Goal: Transaction & Acquisition: Register for event/course

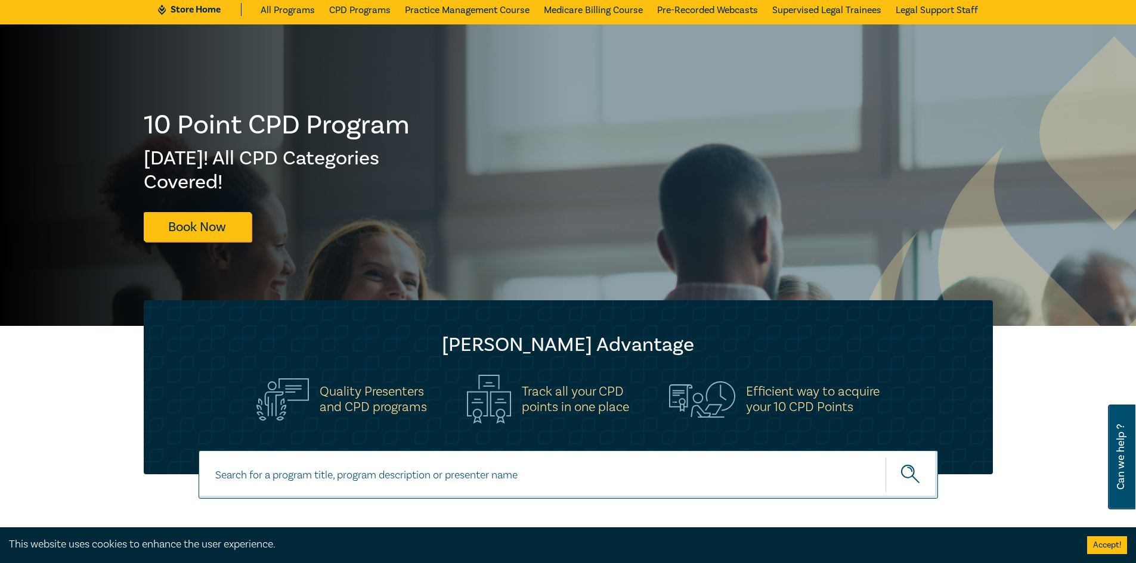
scroll to position [179, 0]
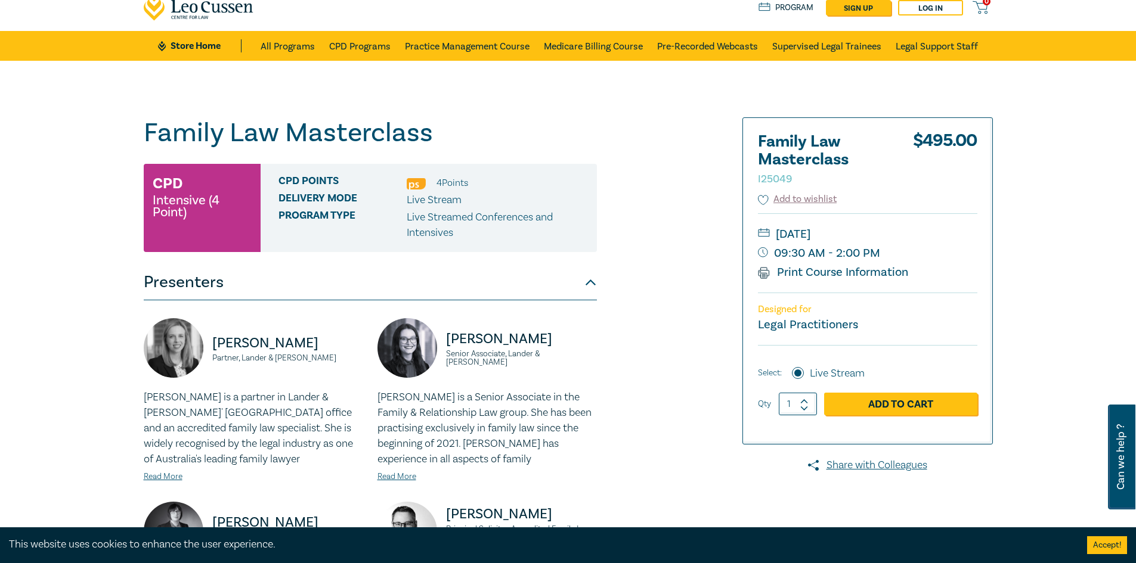
scroll to position [60, 0]
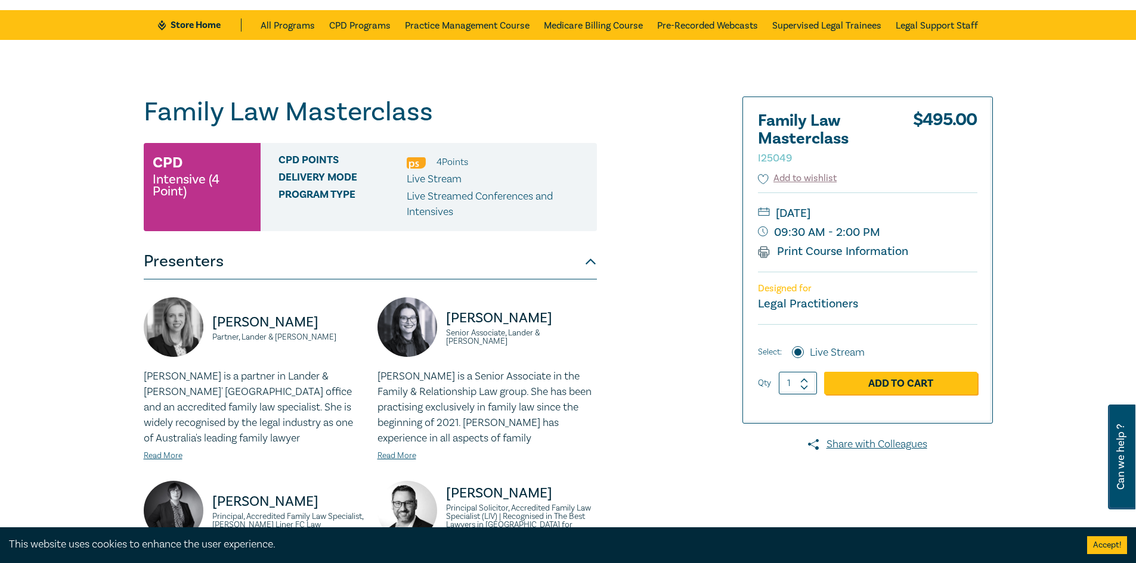
click at [334, 196] on span "Program type" at bounding box center [342, 204] width 128 height 31
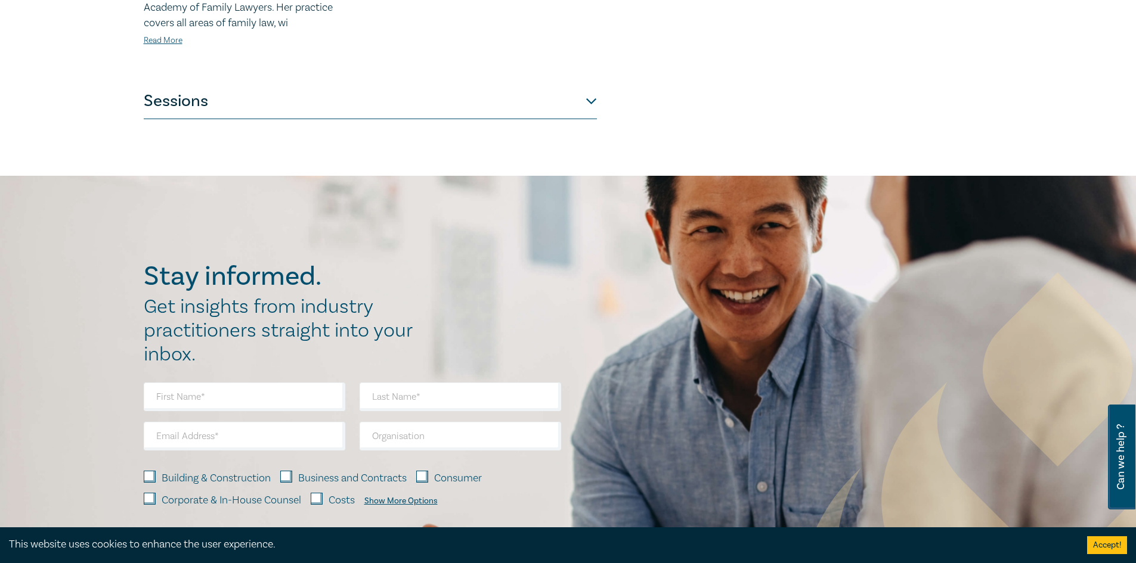
scroll to position [894, 0]
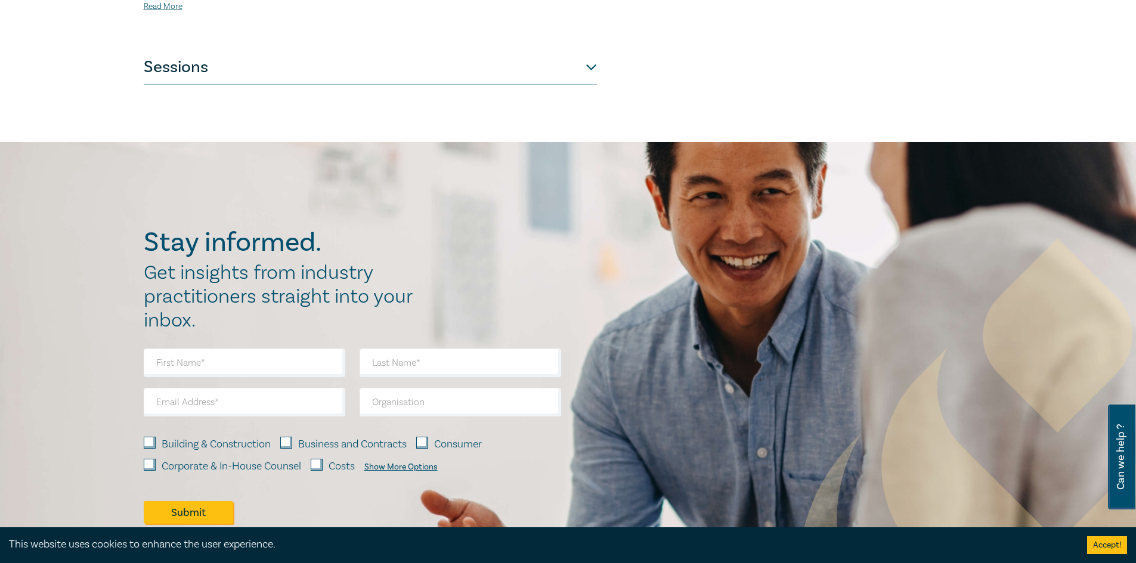
click at [581, 73] on button "Sessions" at bounding box center [370, 67] width 453 height 36
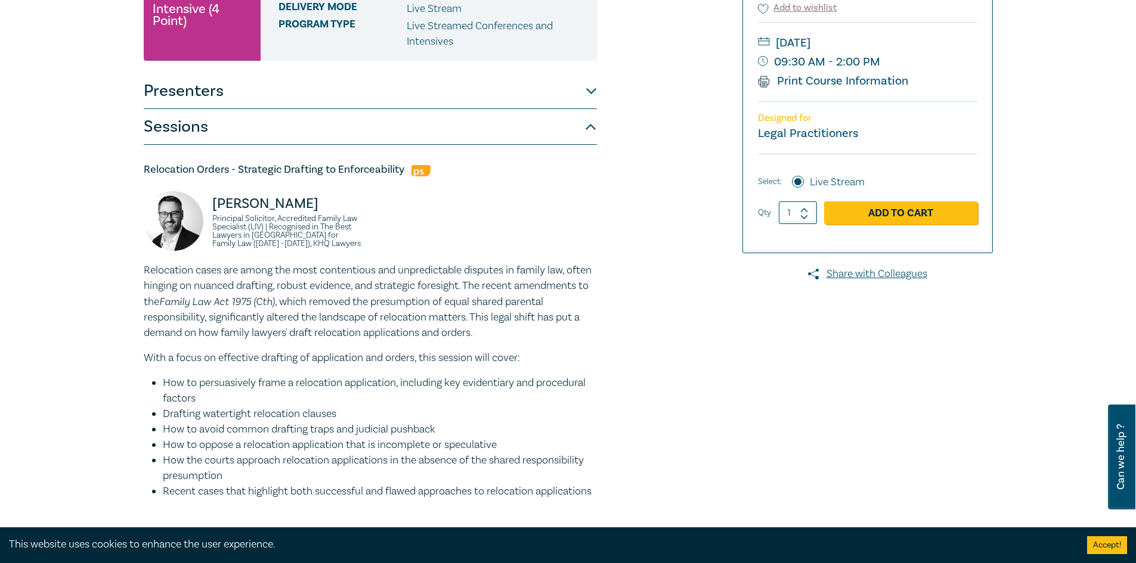
scroll to position [298, 0]
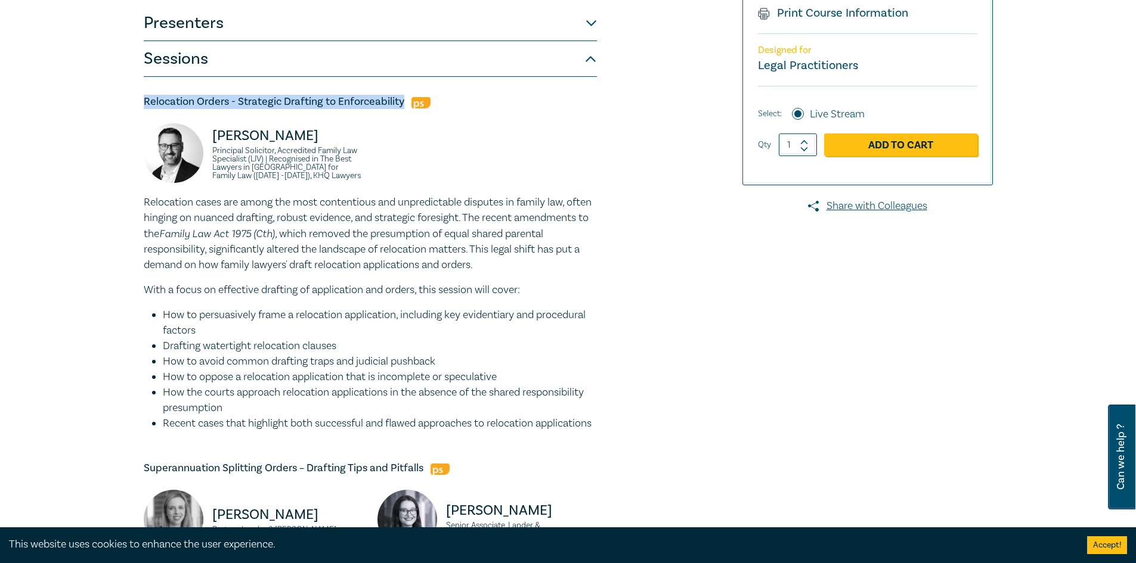
drag, startPoint x: 122, startPoint y: 100, endPoint x: 401, endPoint y: 100, distance: 279.0
copy h5 "Relocation Orders - Strategic Drafting to Enforceability"
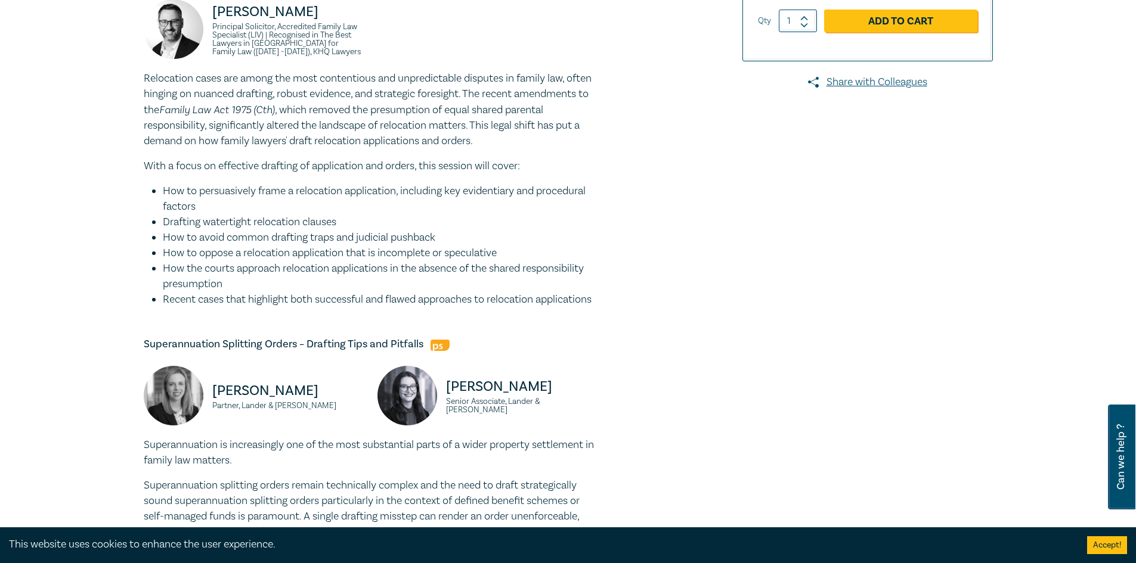
scroll to position [537, 0]
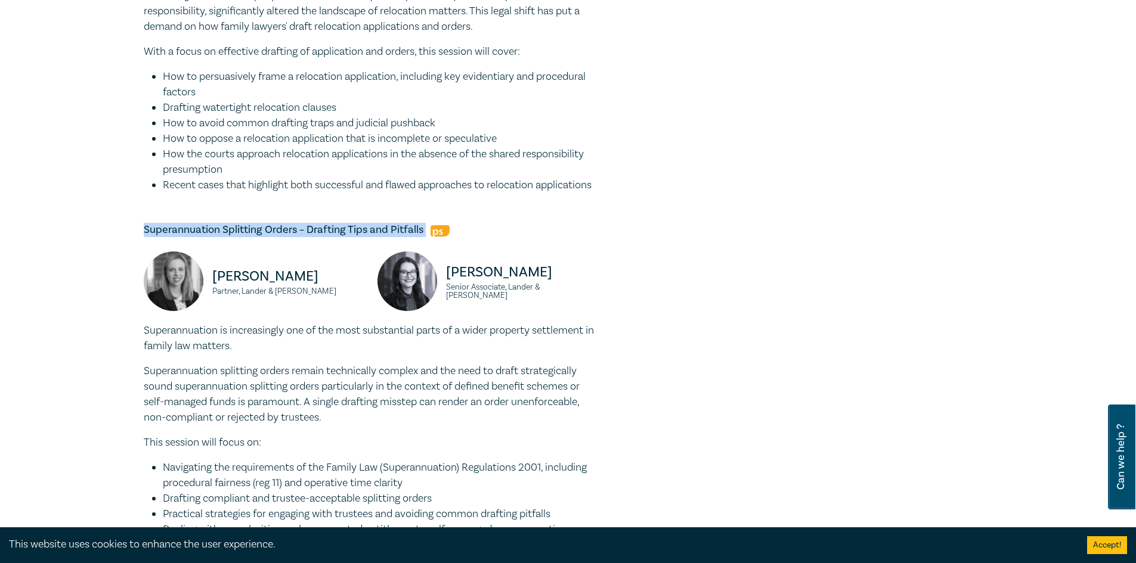
drag, startPoint x: 140, startPoint y: 246, endPoint x: 427, endPoint y: 243, distance: 286.8
click at [427, 243] on div "Family Law Masterclass I25049 CPD Intensive (4 Point) CPD Points 4 Point s Deli…" at bounding box center [424, 459] width 575 height 1678
copy h5 "Superannuation Splitting Orders – Drafting Tips and Pitfalls"
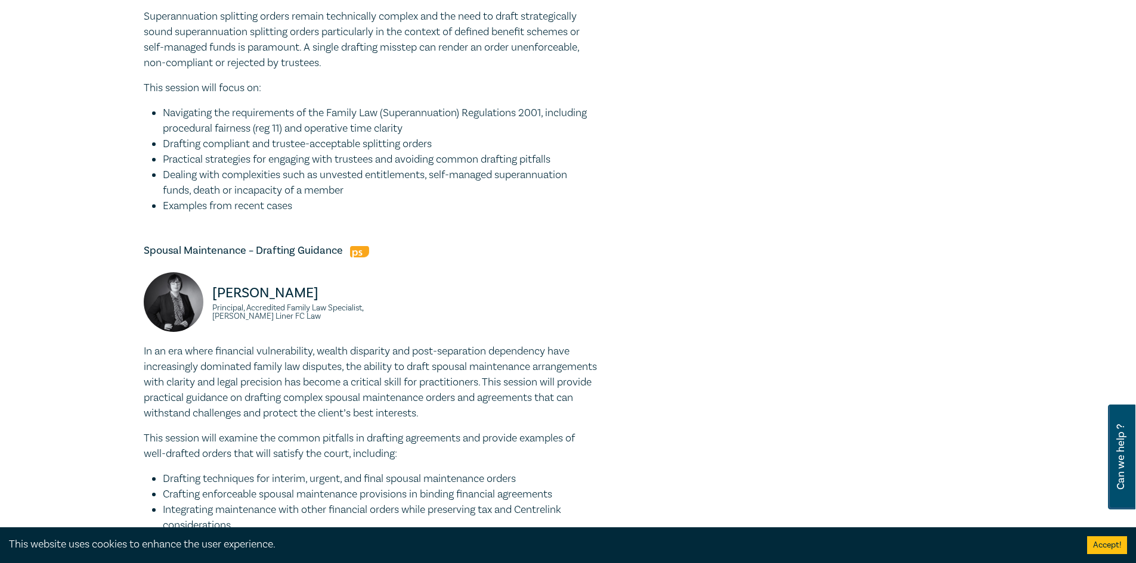
scroll to position [1014, 0]
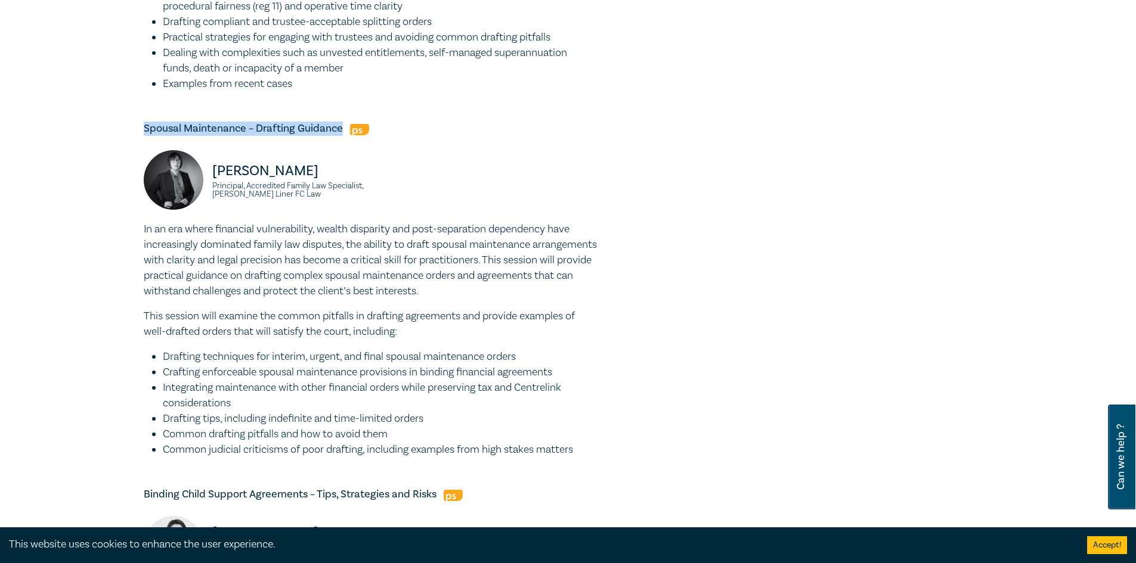
drag, startPoint x: 137, startPoint y: 143, endPoint x: 343, endPoint y: 145, distance: 206.3
copy h5 "Spousal Maintenance – Drafting Guidance"
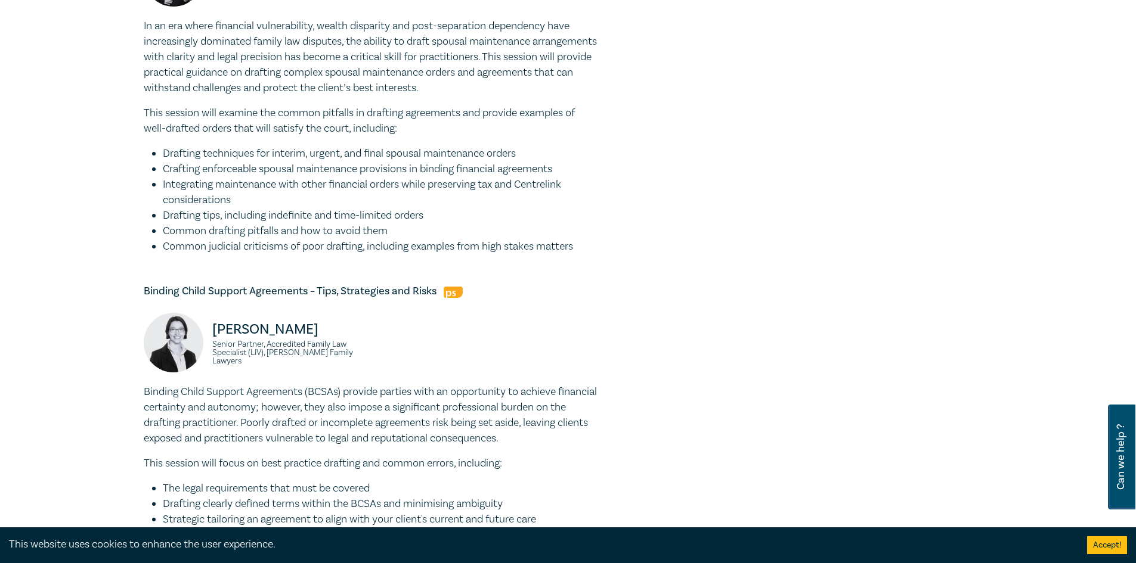
scroll to position [1312, 0]
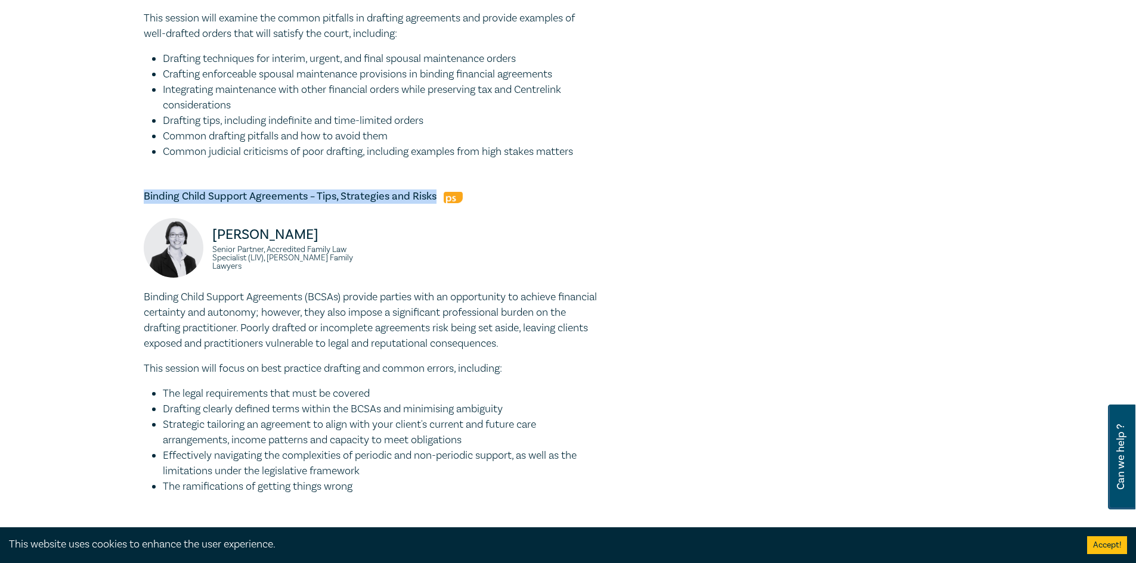
drag, startPoint x: 125, startPoint y: 209, endPoint x: 435, endPoint y: 213, distance: 310.1
copy h5 "Binding Child Support Agreements – Tips, Strategies and Risks"
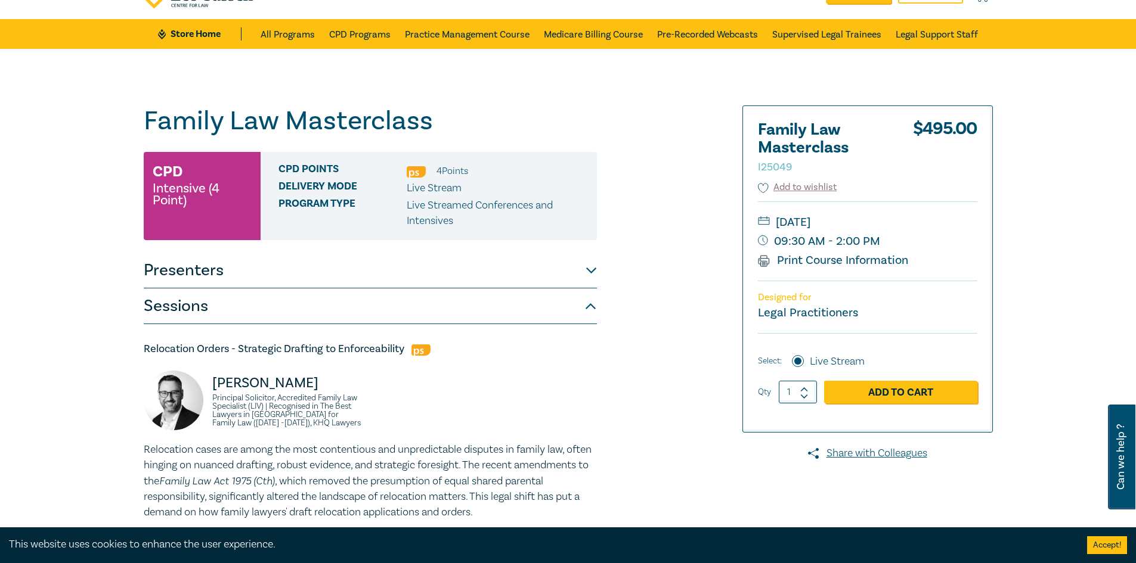
scroll to position [179, 0]
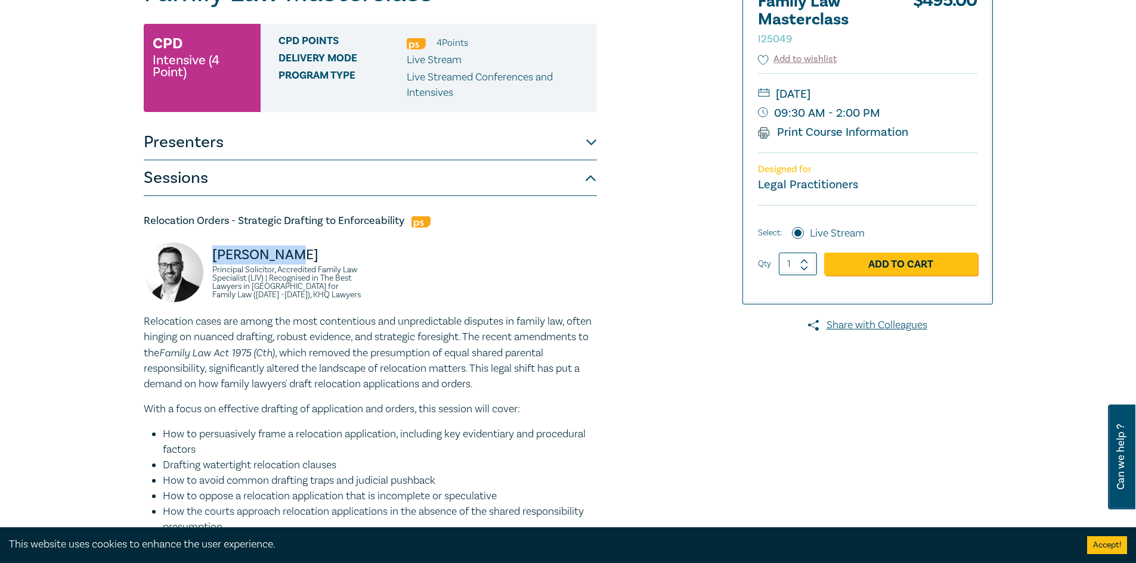
drag, startPoint x: 310, startPoint y: 257, endPoint x: 210, endPoint y: 262, distance: 99.7
click at [210, 262] on div "[PERSON_NAME] Principal Solicitor, Accredited Family Law Specialist (LIV) | Rec…" at bounding box center [253, 279] width 219 height 72
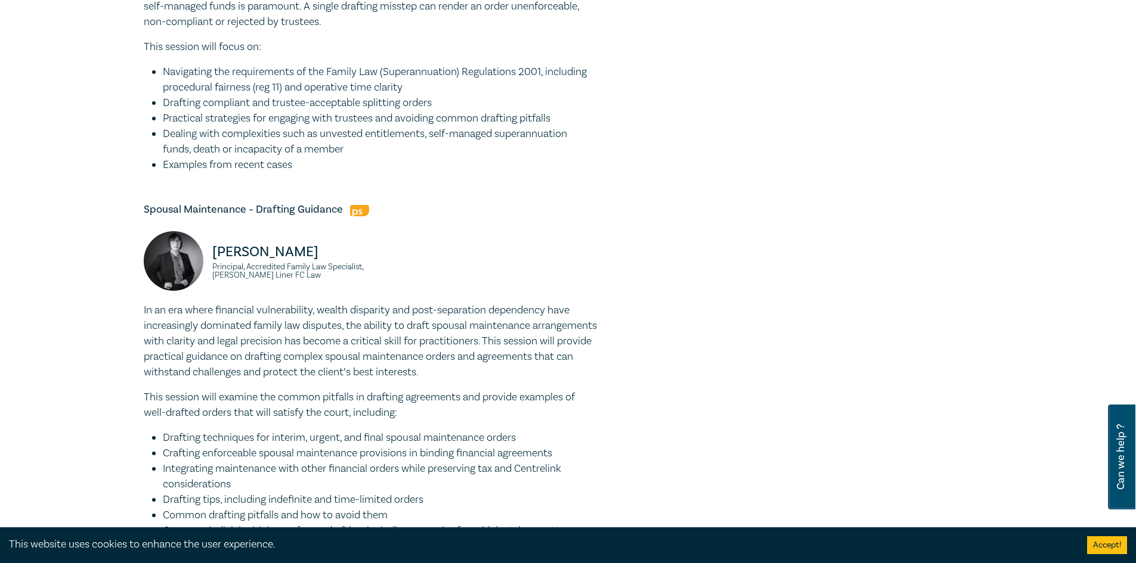
scroll to position [954, 0]
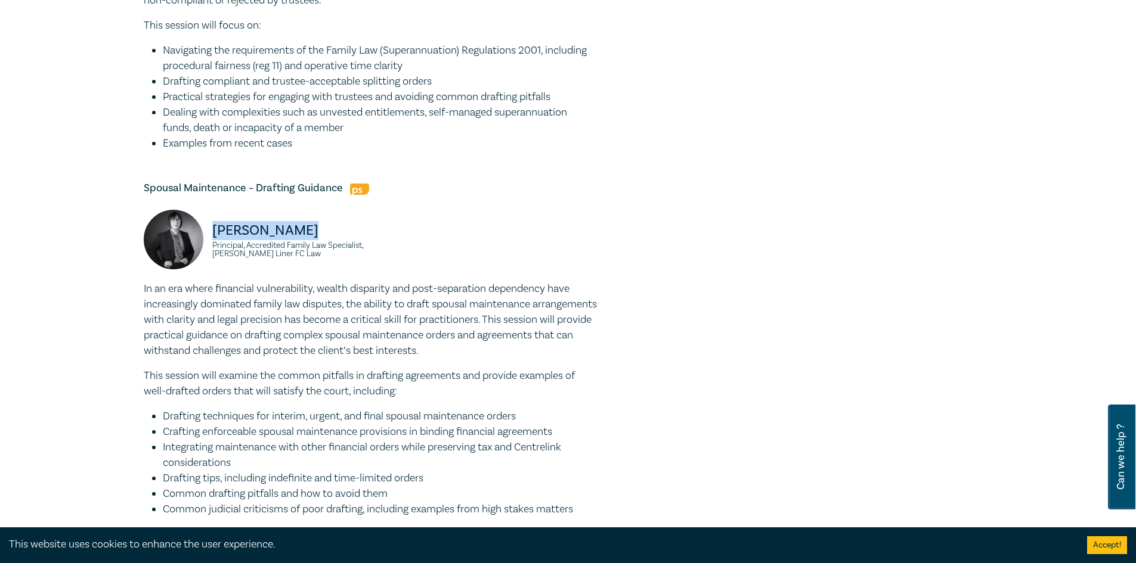
drag, startPoint x: 327, startPoint y: 240, endPoint x: 210, endPoint y: 243, distance: 116.9
click at [210, 243] on div "[PERSON_NAME] Principal, Accredited Family Law Specialist, [PERSON_NAME] Liner …" at bounding box center [253, 246] width 219 height 72
copy p "[PERSON_NAME]"
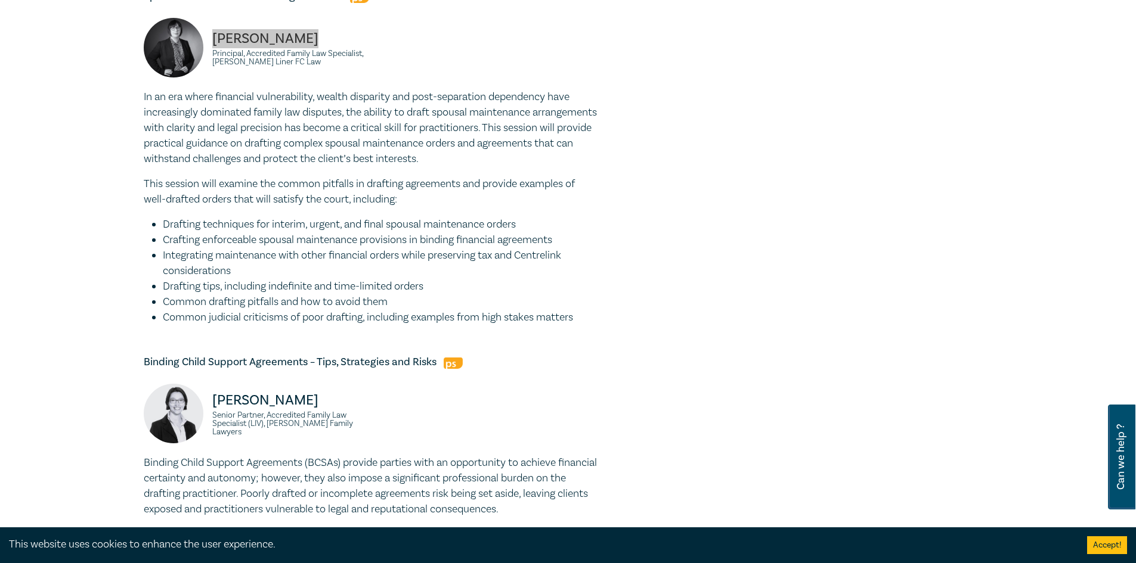
scroll to position [1312, 0]
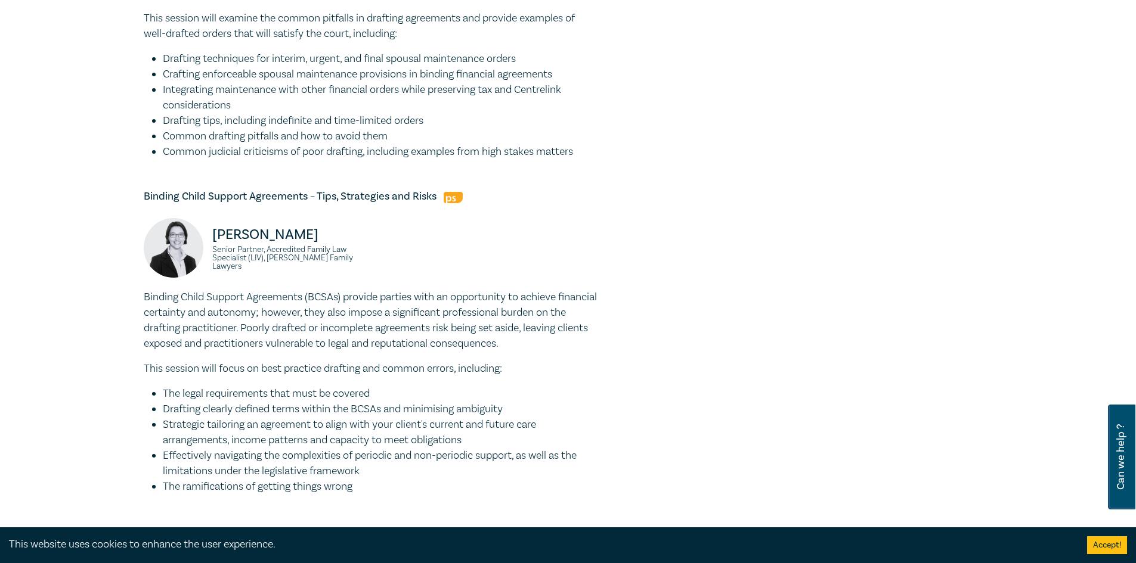
drag, startPoint x: 330, startPoint y: 255, endPoint x: 209, endPoint y: 257, distance: 121.0
click at [209, 257] on div "[PERSON_NAME] Senior Partner, Accredited Family Law Specialist (LIV), [PERSON_N…" at bounding box center [253, 254] width 219 height 72
copy p "[PERSON_NAME]"
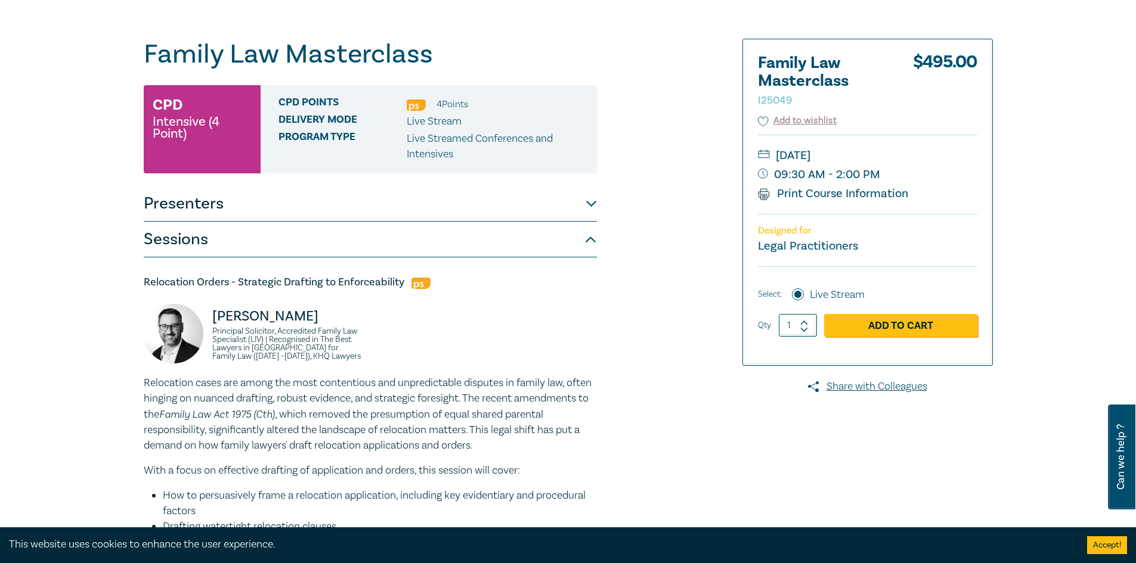
scroll to position [0, 0]
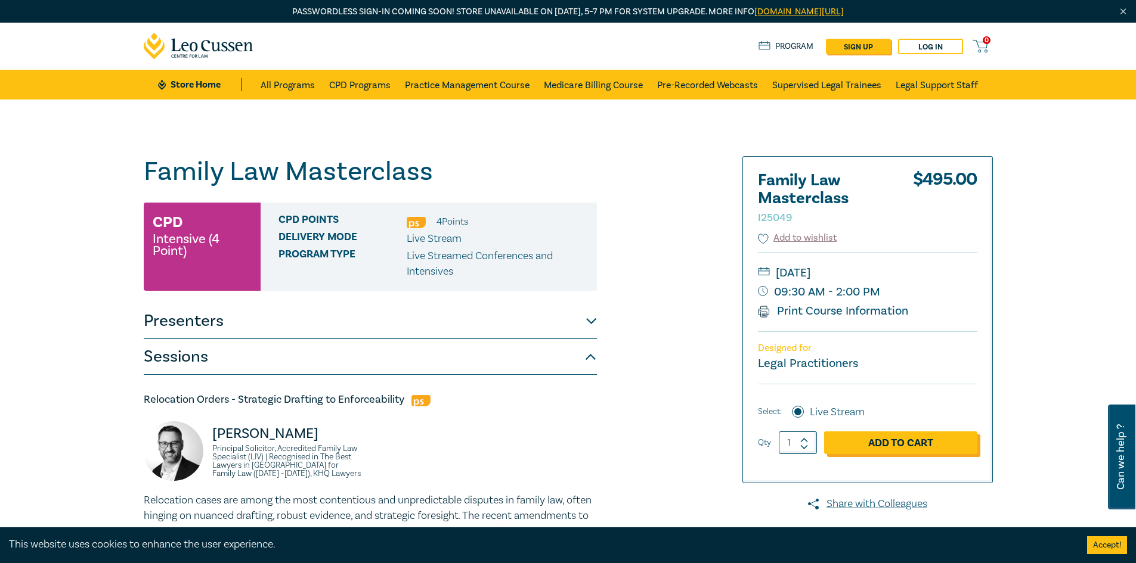
click at [876, 447] on link "Add to Cart" at bounding box center [900, 443] width 153 height 23
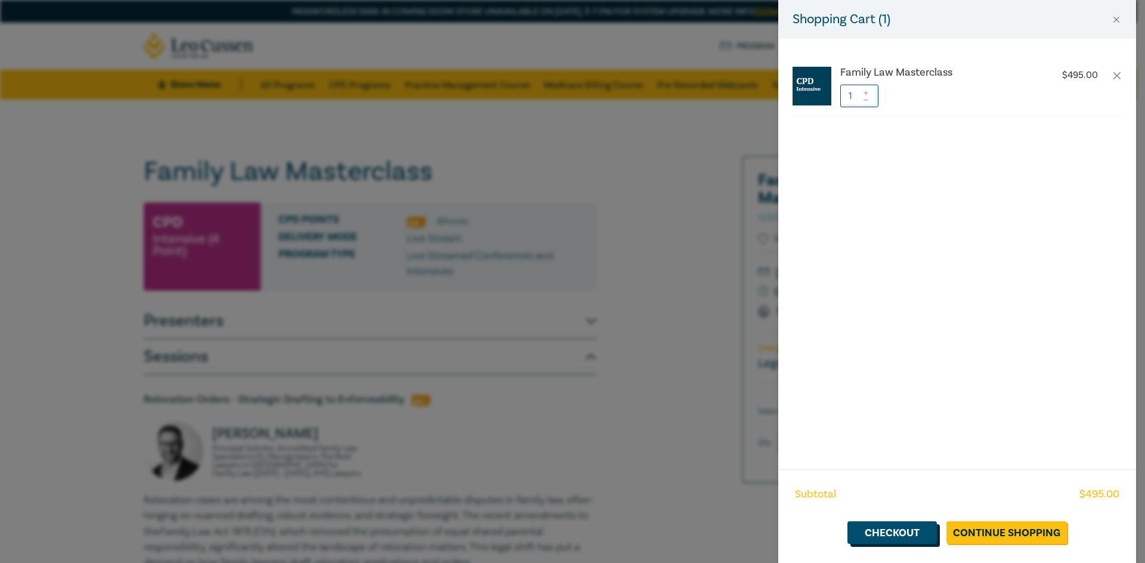
click at [890, 529] on link "Checkout" at bounding box center [891, 533] width 89 height 23
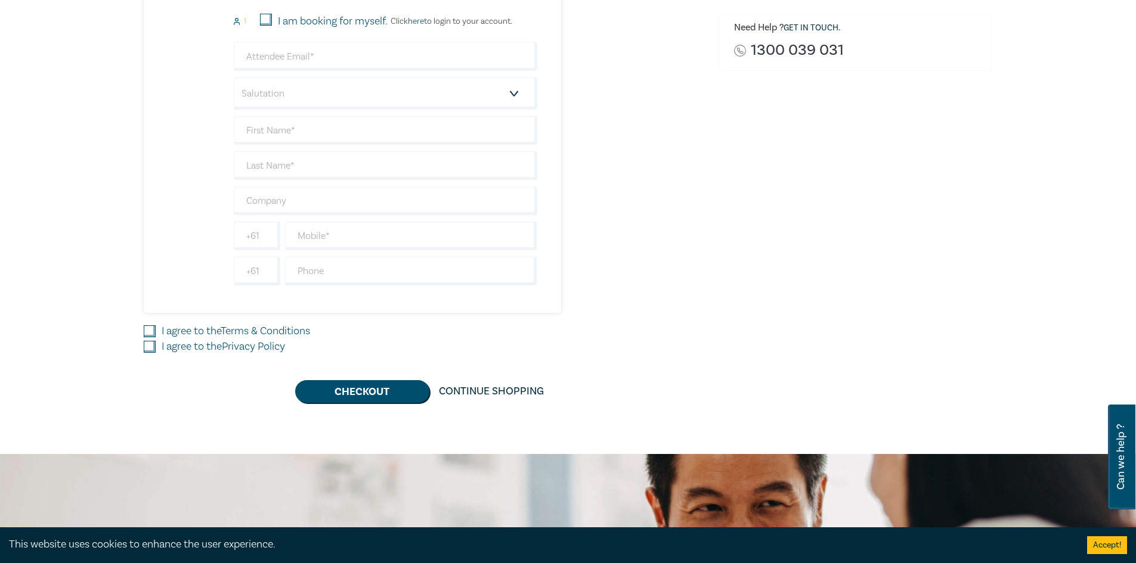
scroll to position [179, 0]
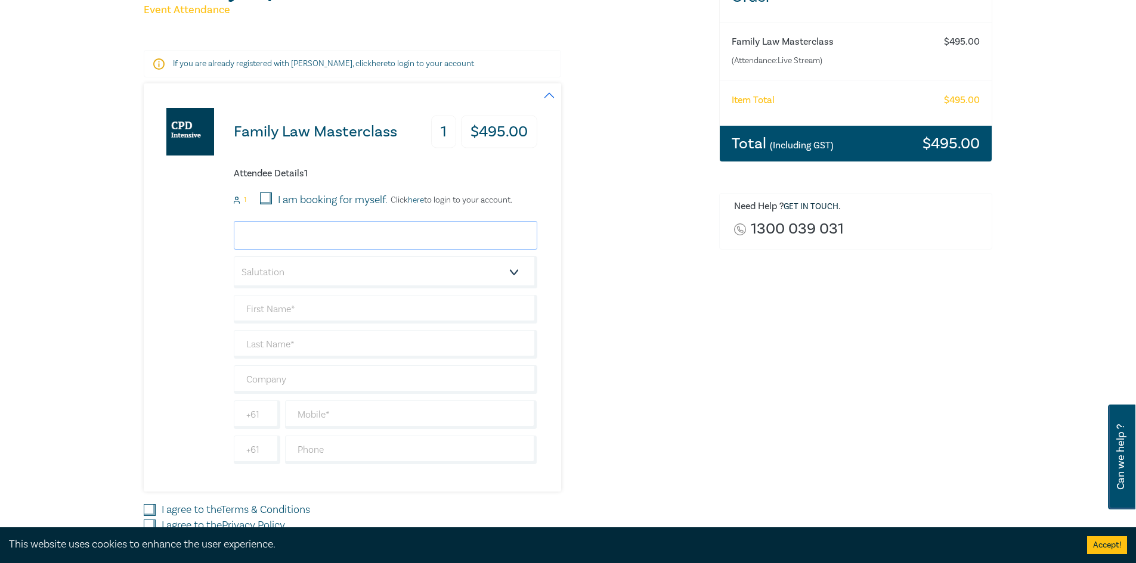
click at [286, 233] on input "email" at bounding box center [385, 235] width 303 height 29
type input "[EMAIL_ADDRESS][DOMAIN_NAME]"
click at [322, 277] on select "Salutation Mr. Mrs. Ms. Miss Dr. Prof. Other" at bounding box center [385, 272] width 303 height 32
select select "Mr."
click at [234, 256] on select "Salutation Mr. Mrs. Ms. Miss Dr. Prof. Other" at bounding box center [385, 272] width 303 height 32
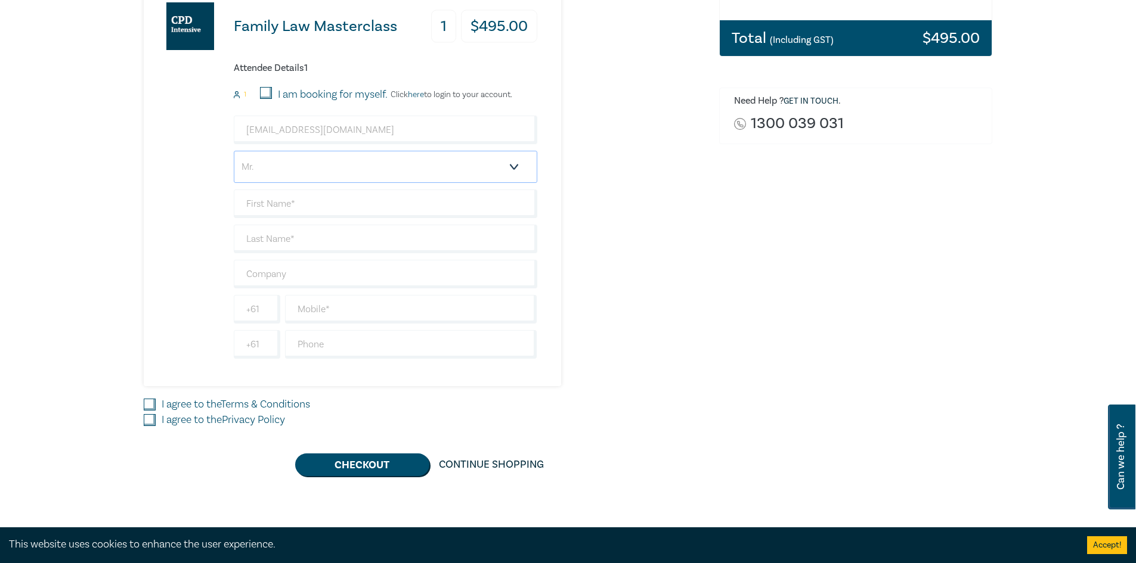
scroll to position [298, 0]
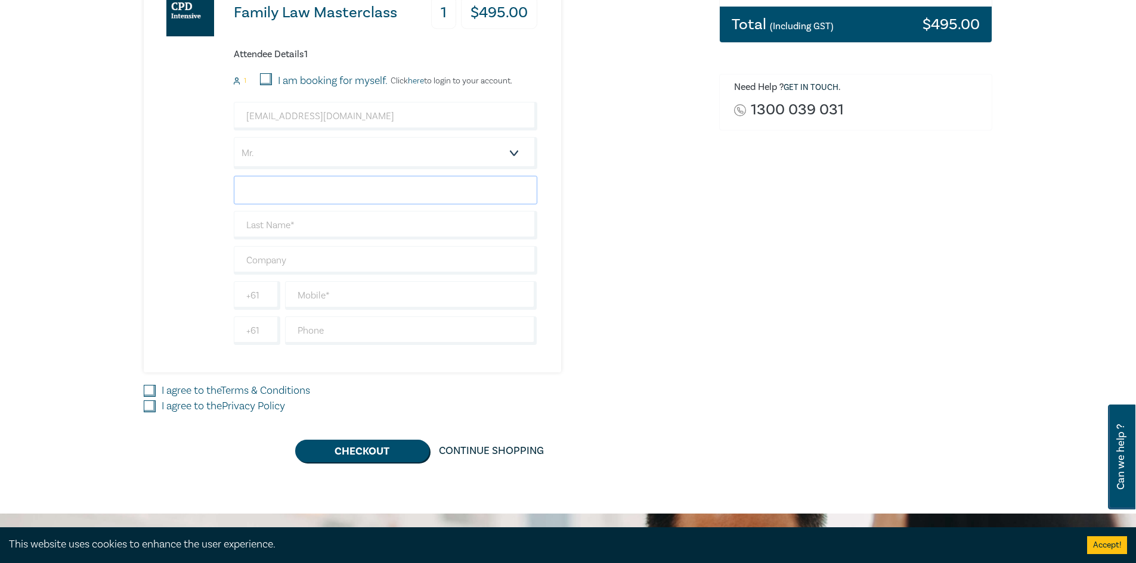
click at [298, 194] on input "text" at bounding box center [385, 190] width 303 height 29
type input "[PERSON_NAME]"
click at [321, 223] on input "text" at bounding box center [385, 225] width 303 height 29
type input "Wood"
click at [329, 261] on input "text" at bounding box center [385, 260] width 303 height 29
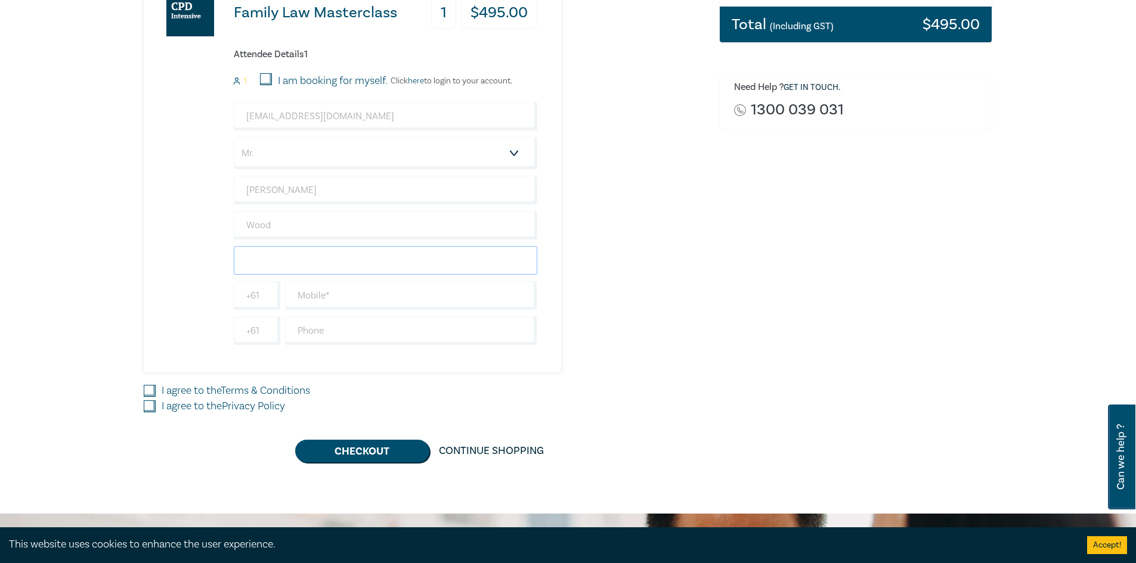
type input "[DEMOGRAPHIC_DATA] Migration Lawyers"
click at [339, 301] on input "text" at bounding box center [411, 295] width 252 height 29
drag, startPoint x: 369, startPoint y: 292, endPoint x: 278, endPoint y: 294, distance: 91.2
click at [278, 294] on div "[PHONE_NUMBER]" at bounding box center [385, 295] width 308 height 29
type input "425704739"
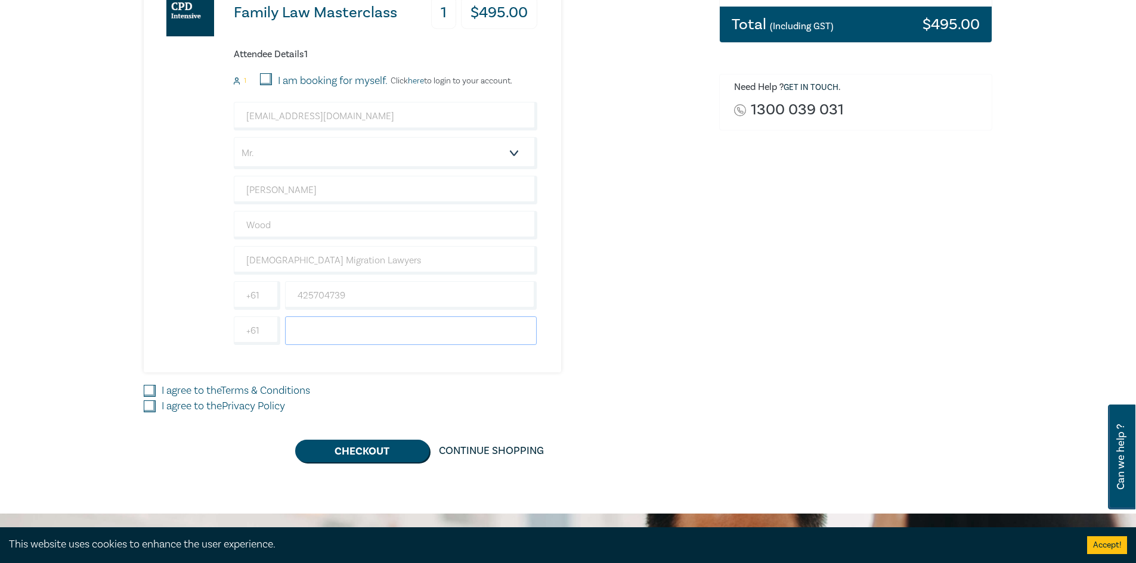
click at [349, 337] on input "text" at bounding box center [411, 331] width 252 height 29
paste input "425704739"
type input "425704739"
click at [156, 391] on div "I agree to the Terms & Conditions" at bounding box center [424, 391] width 561 height 16
click at [149, 407] on input "I agree to the Privacy Policy" at bounding box center [150, 407] width 12 height 12
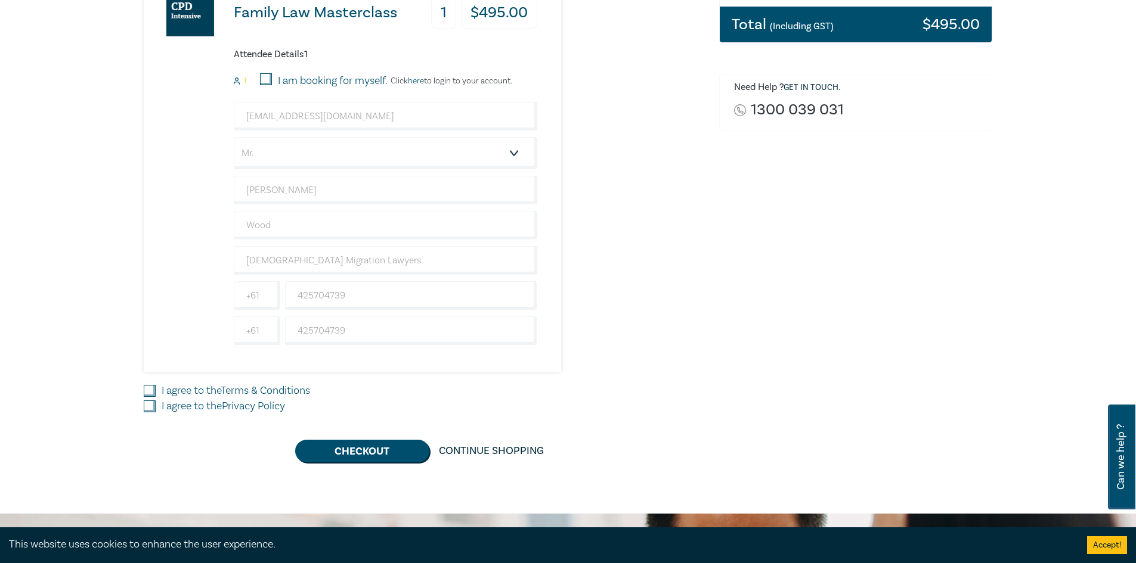
checkbox input "true"
click at [145, 393] on input "I agree to the Terms & Conditions" at bounding box center [150, 391] width 12 height 12
checkbox input "true"
click at [351, 453] on button "Checkout" at bounding box center [362, 451] width 134 height 23
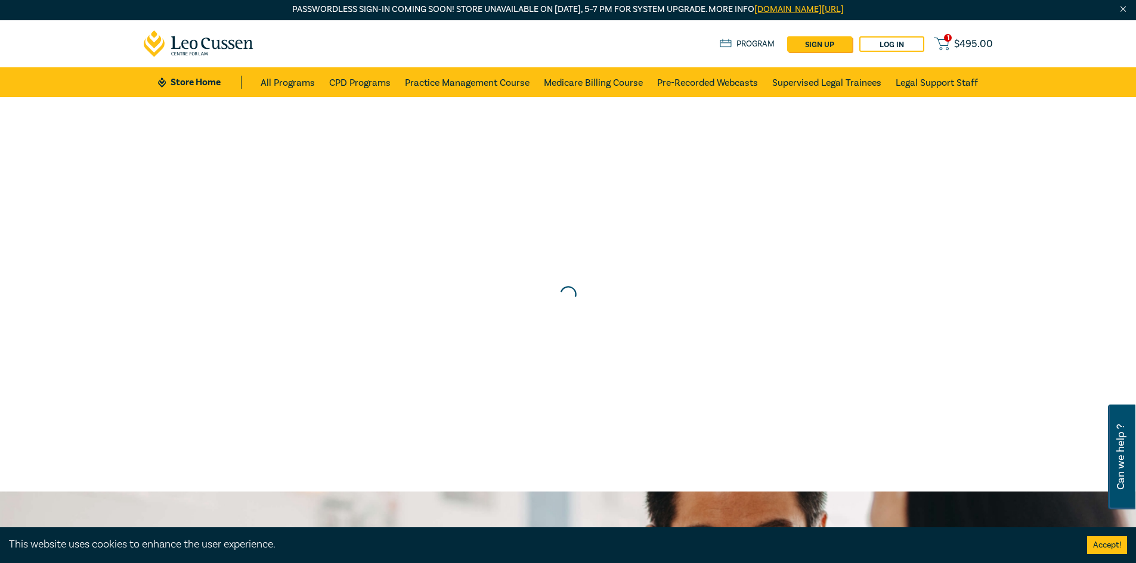
scroll to position [0, 0]
